Goal: Find specific page/section: Find specific page/section

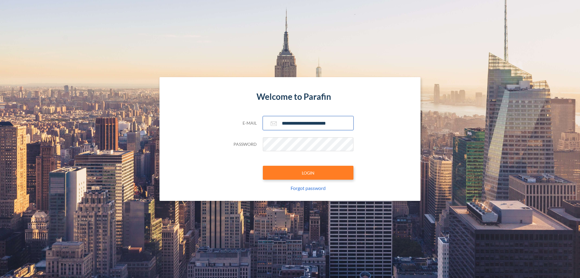
type input "**********"
click at [308, 172] on button "LOGIN" at bounding box center [308, 173] width 91 height 14
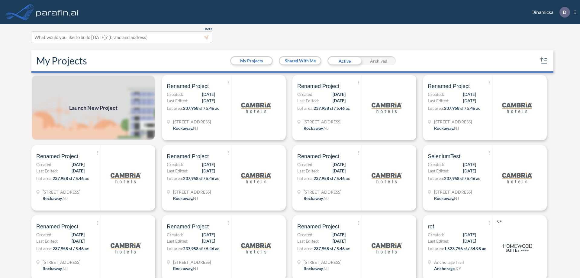
scroll to position [2, 0]
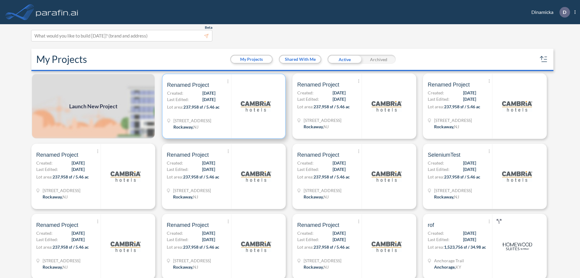
click at [223, 106] on p "Lot area: 237,958 sf / 5.46 ac" at bounding box center [199, 108] width 64 height 9
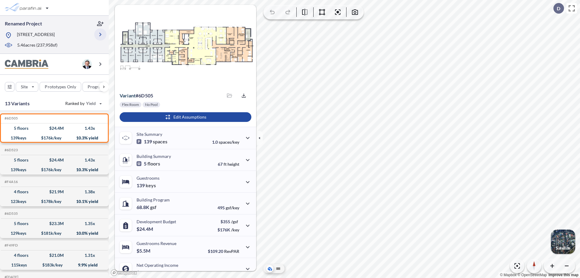
click at [100, 34] on icon "button" at bounding box center [100, 34] width 7 height 7
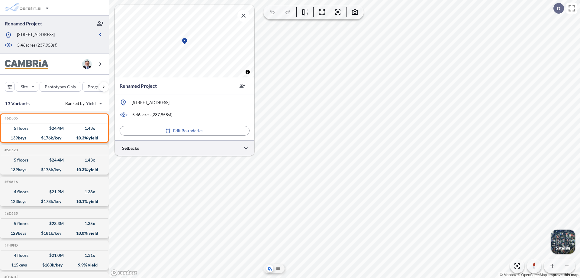
click at [185, 148] on div at bounding box center [185, 147] width 140 height 15
